Goal: Navigation & Orientation: Go to known website

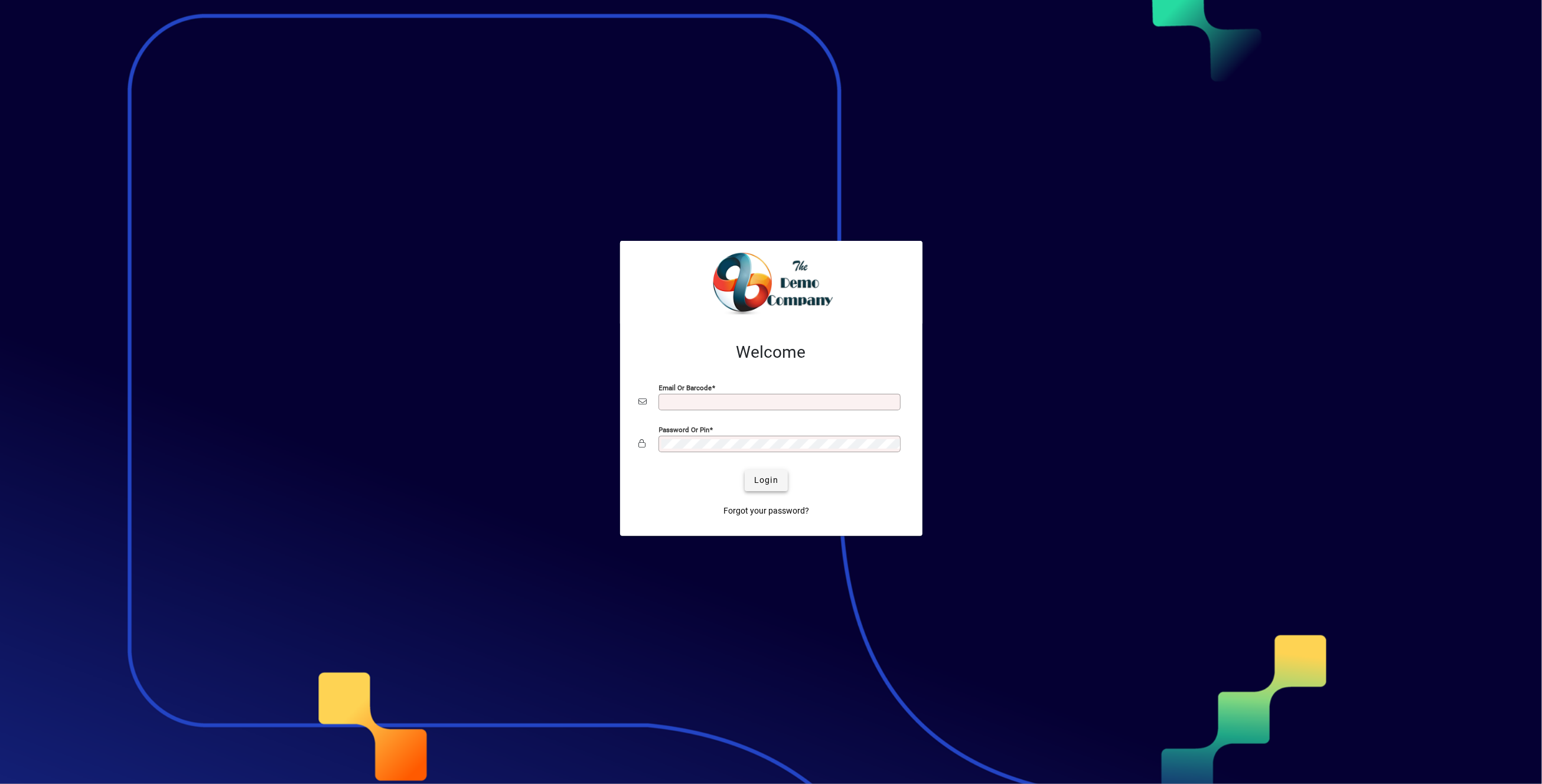
type input "**********"
click at [775, 479] on span "Login" at bounding box center [766, 480] width 24 height 13
